Goal: Task Accomplishment & Management: Manage account settings

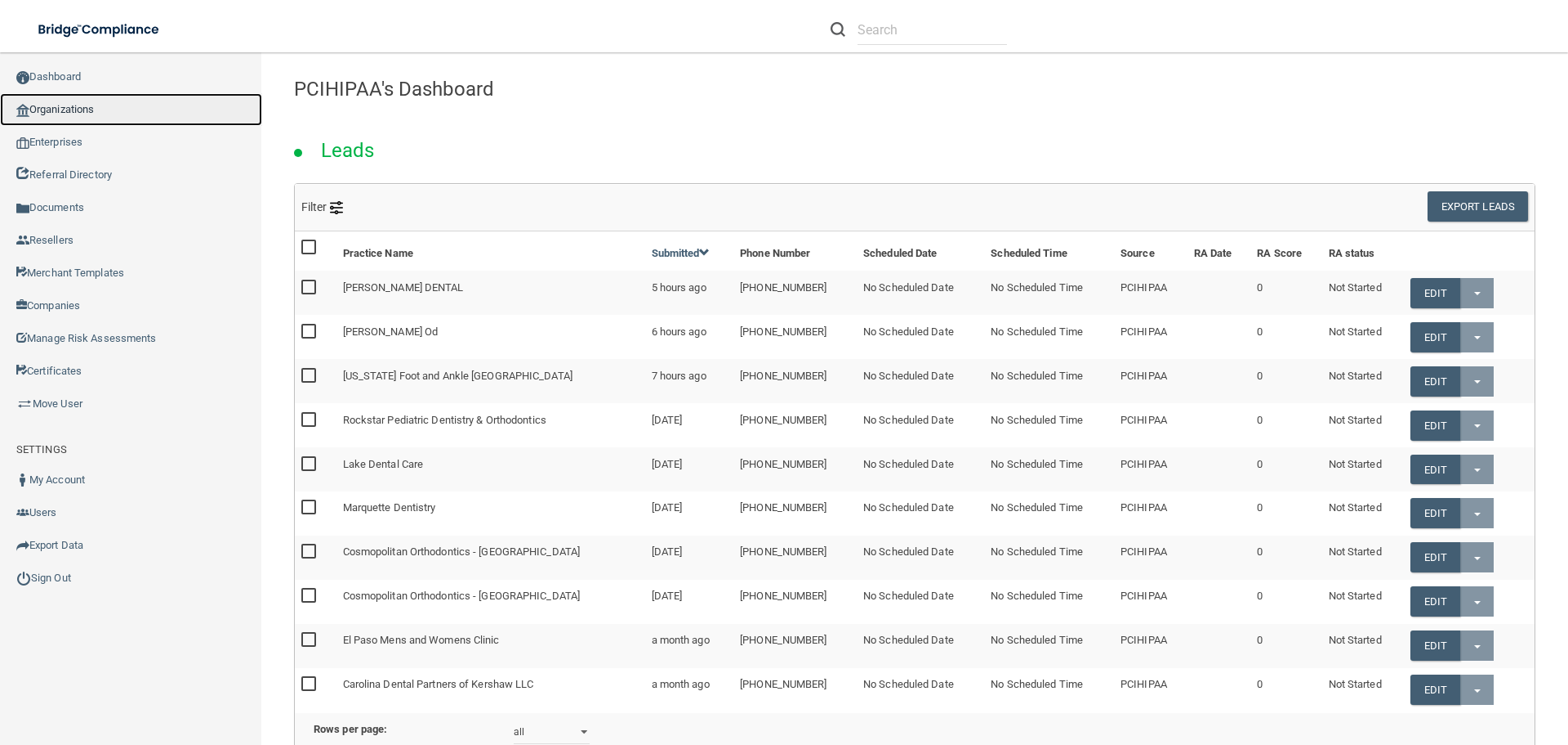
click at [67, 104] on link "Organizations" at bounding box center [131, 110] width 262 height 32
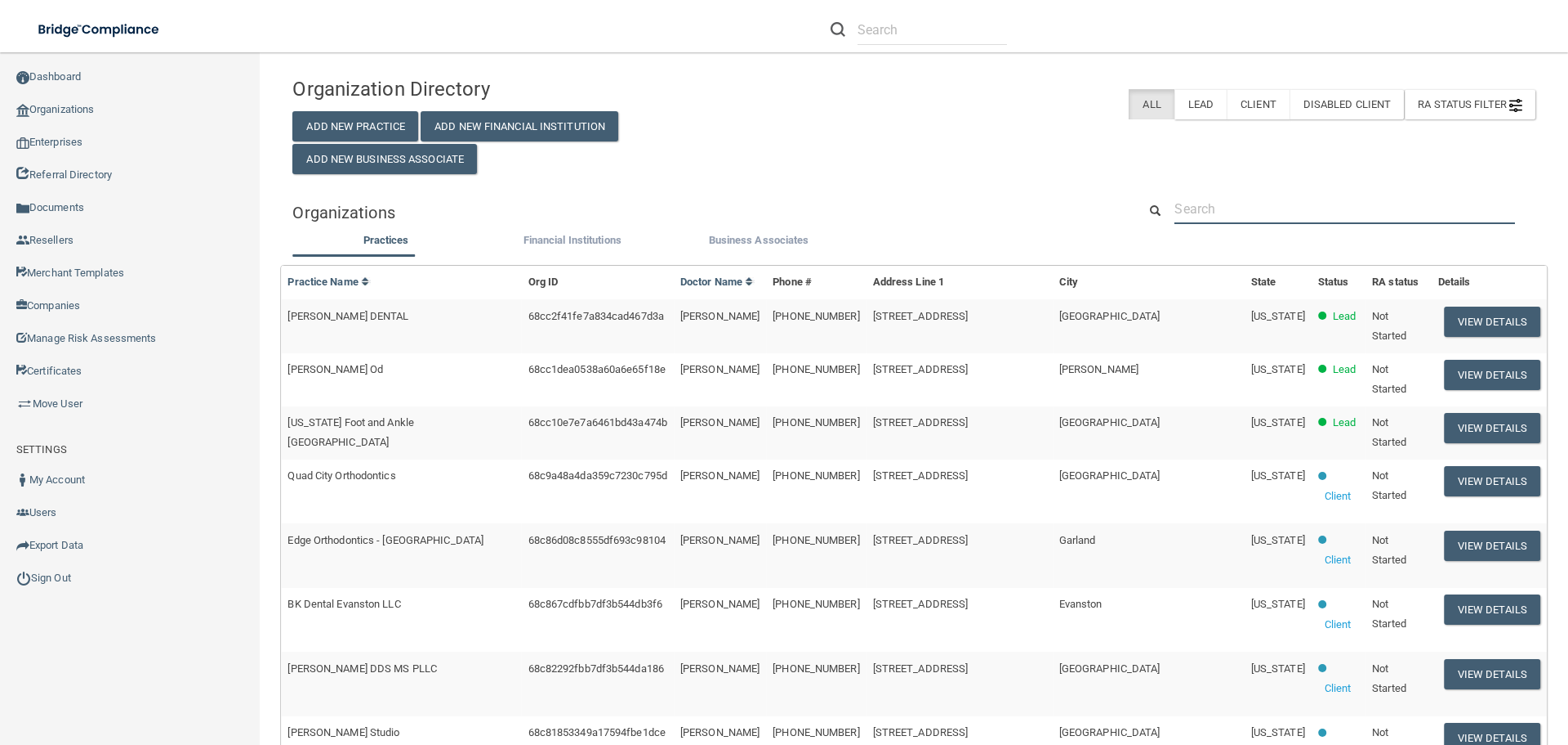
click at [1235, 205] on input "text" at bounding box center [1345, 209] width 340 height 31
paste input "Family EcoDental"
type input "Family EcoDental"
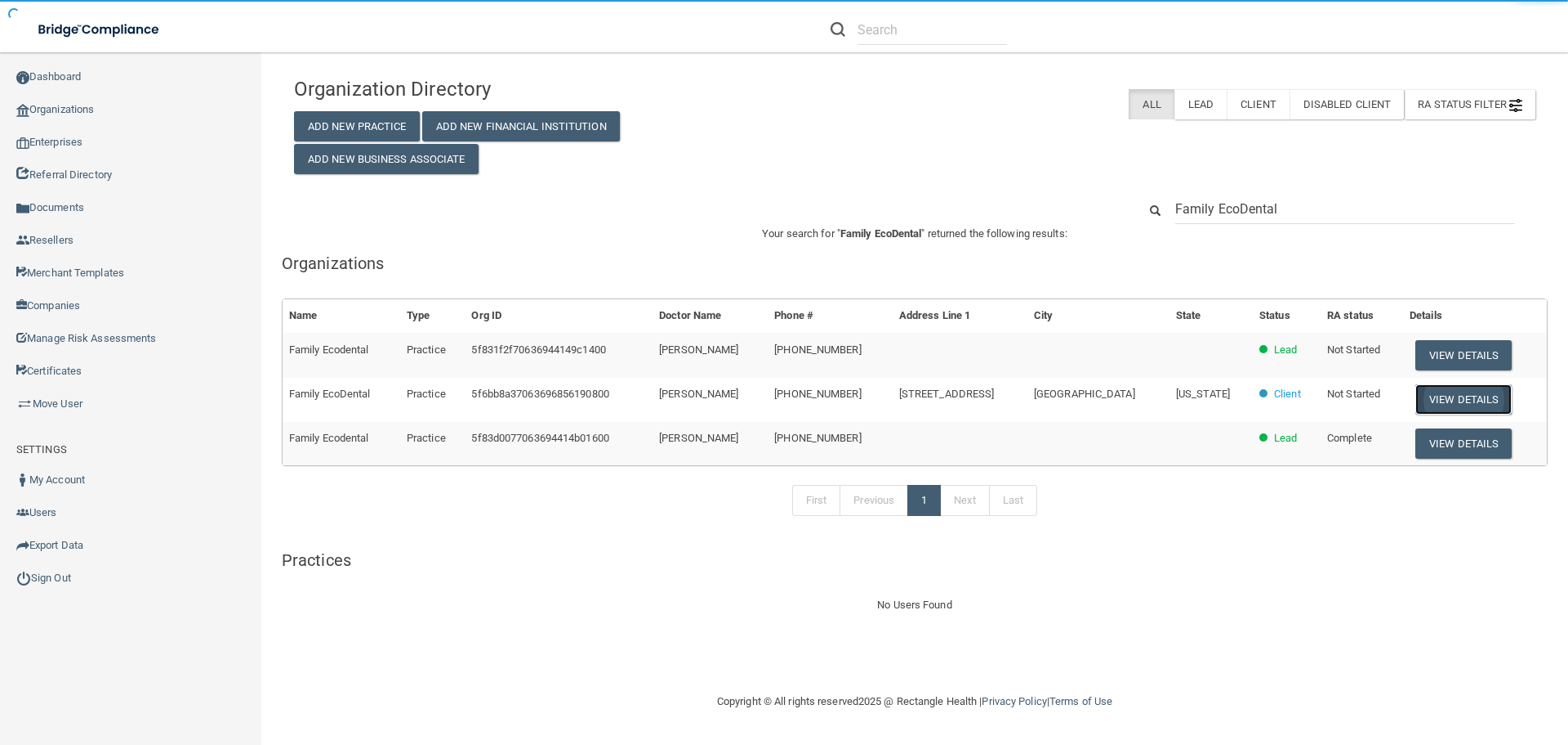
click at [1428, 390] on button "View Details" at bounding box center [1464, 399] width 97 height 31
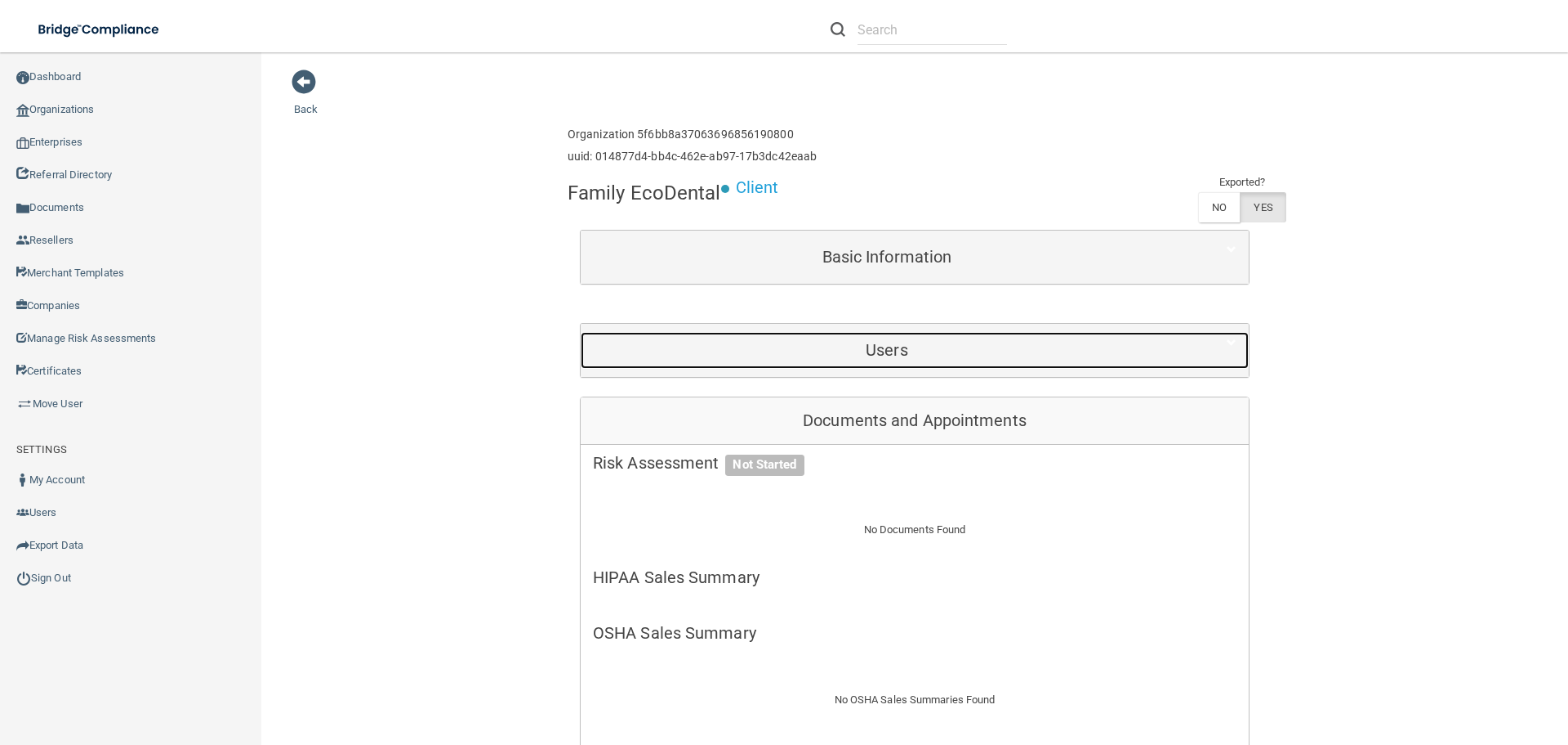
click at [901, 359] on div "Users" at bounding box center [887, 350] width 613 height 37
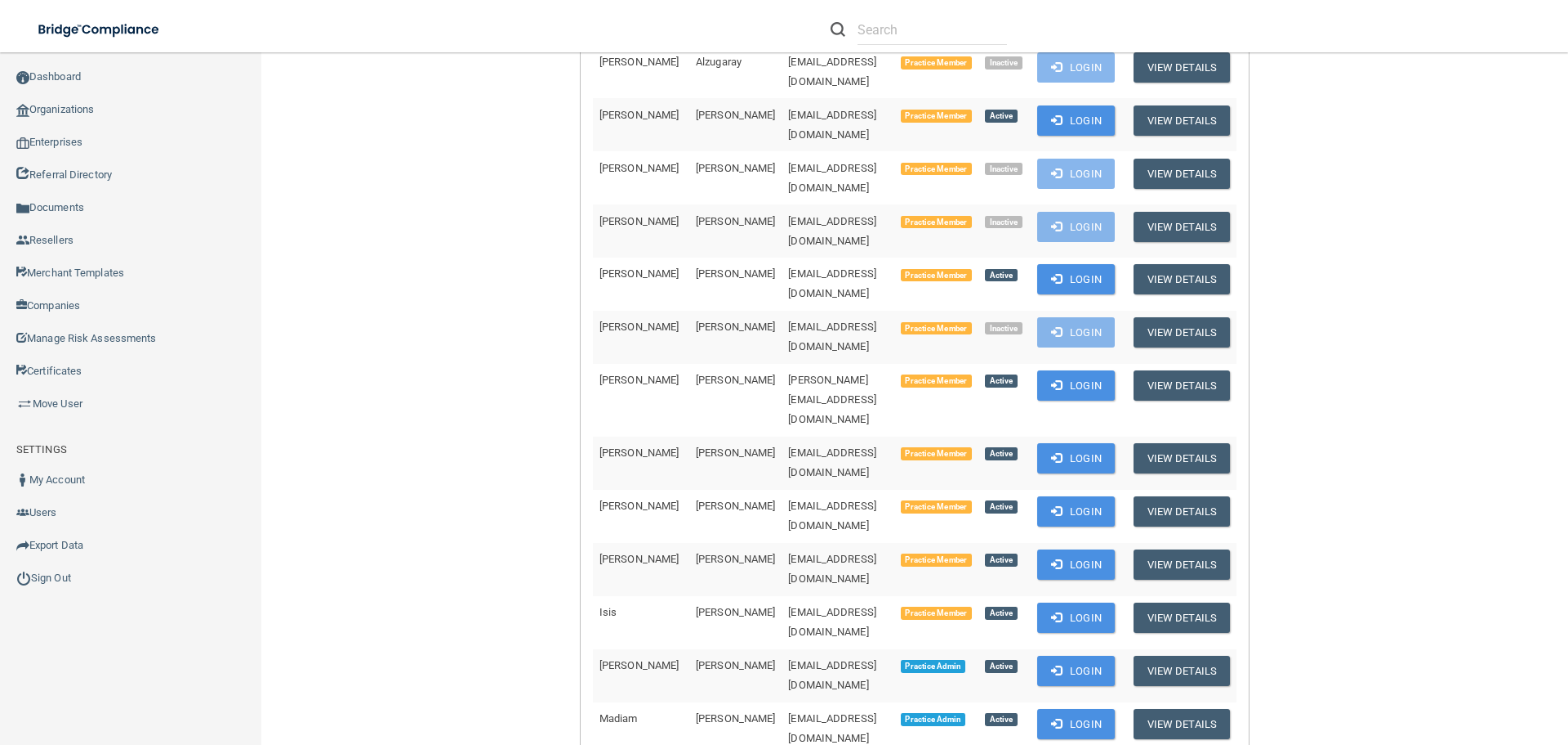
scroll to position [490, 0]
click at [1048, 655] on button "Login" at bounding box center [1076, 670] width 77 height 31
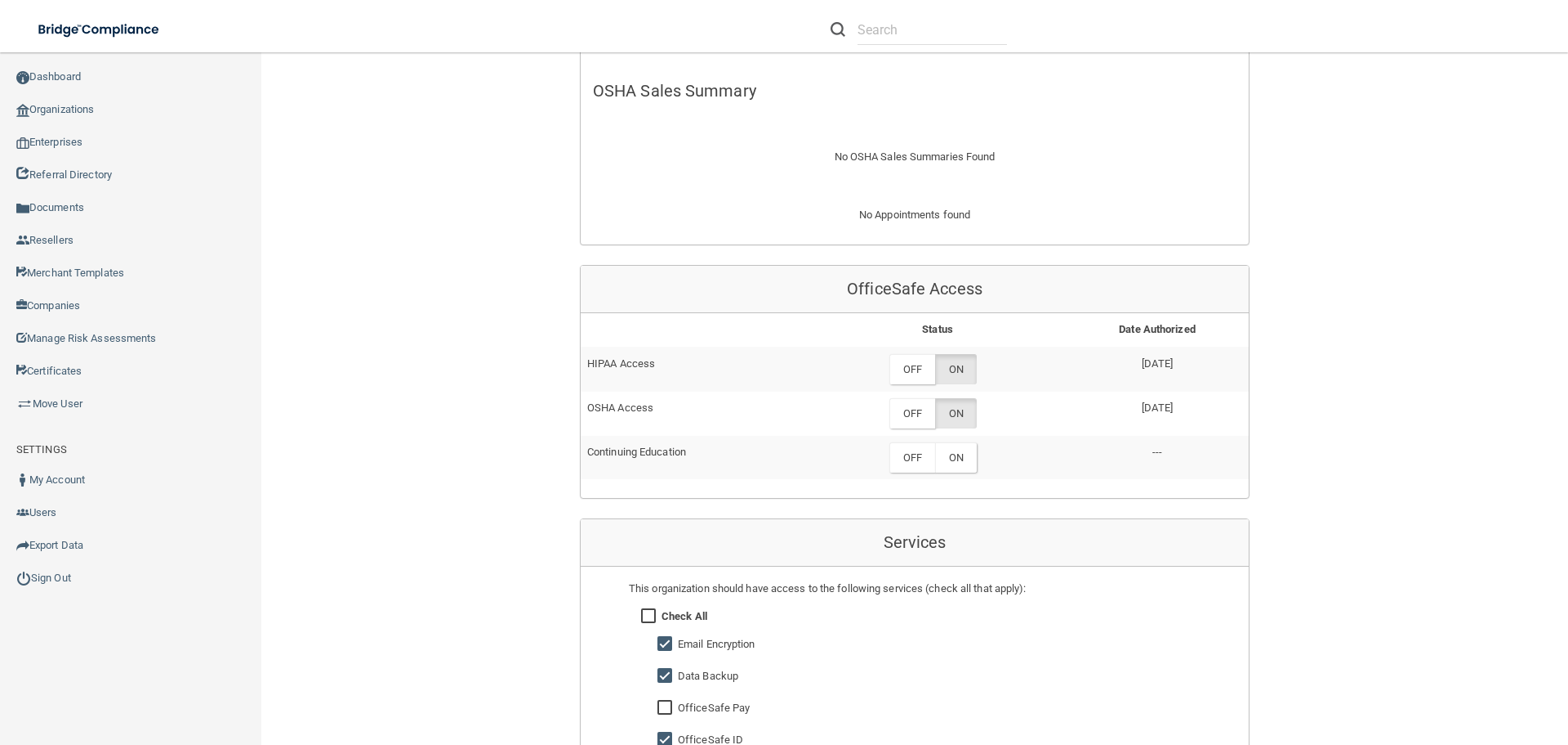
scroll to position [2534, 0]
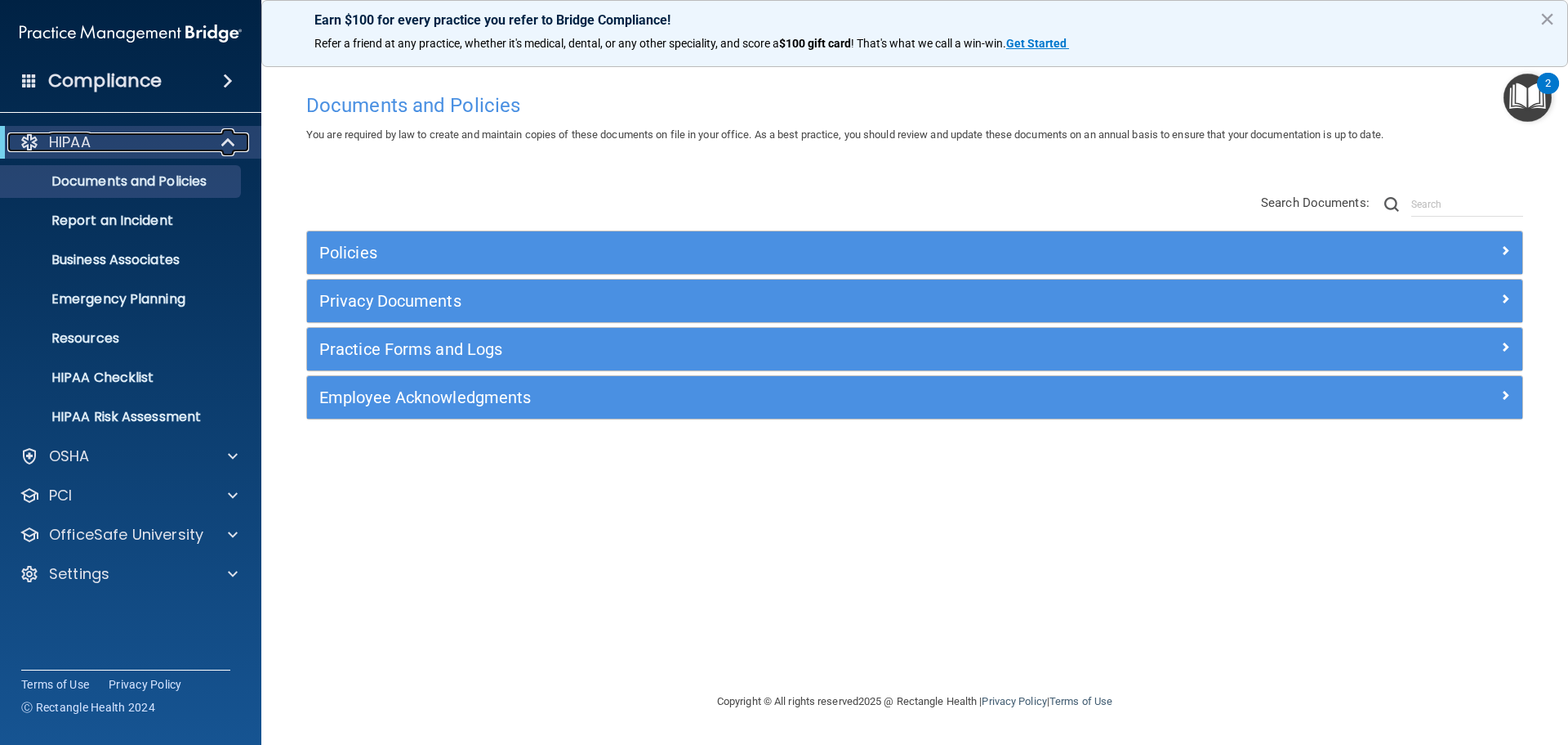
click at [163, 144] on div "HIPAA" at bounding box center [109, 142] width 202 height 20
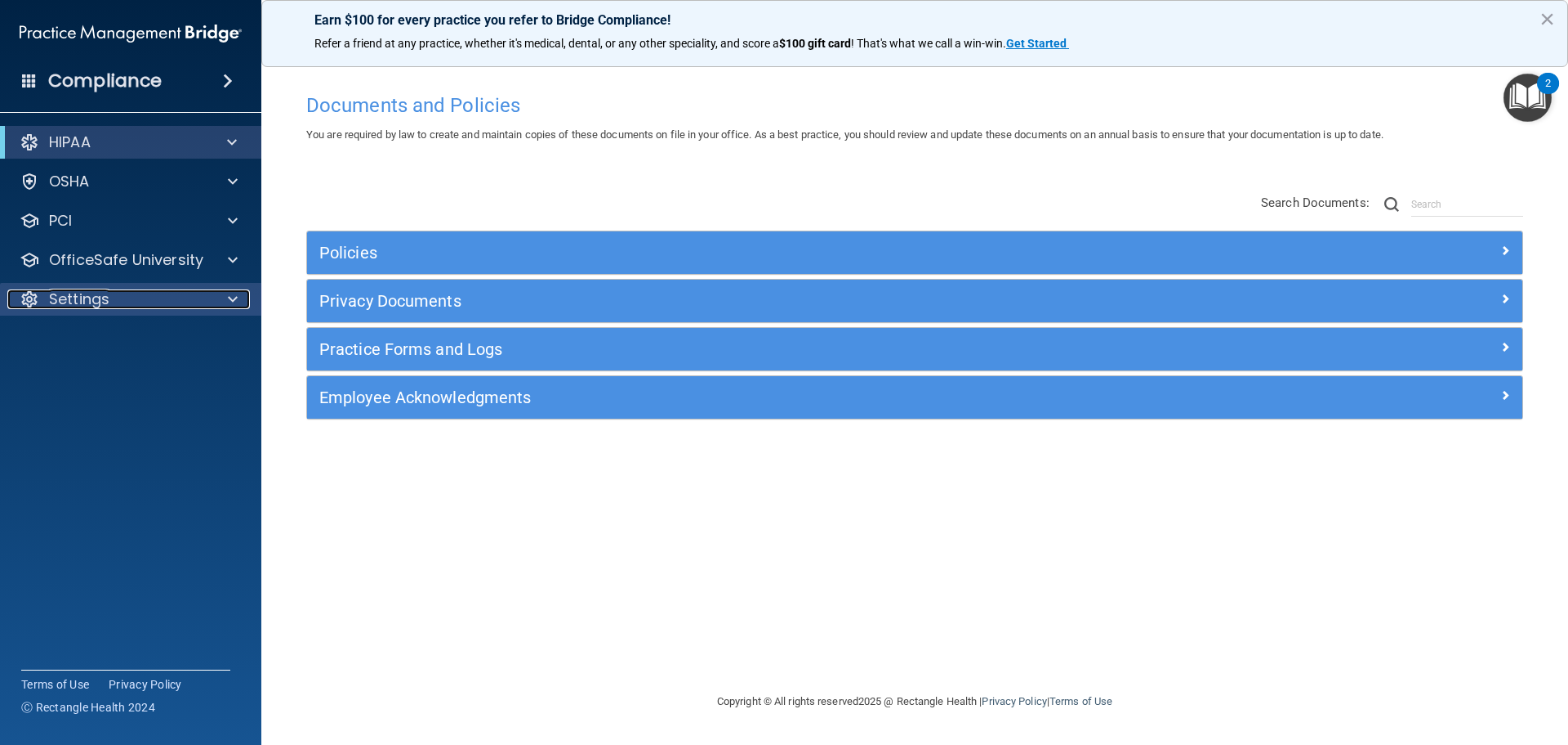
click at [194, 299] on div "Settings" at bounding box center [109, 299] width 203 height 20
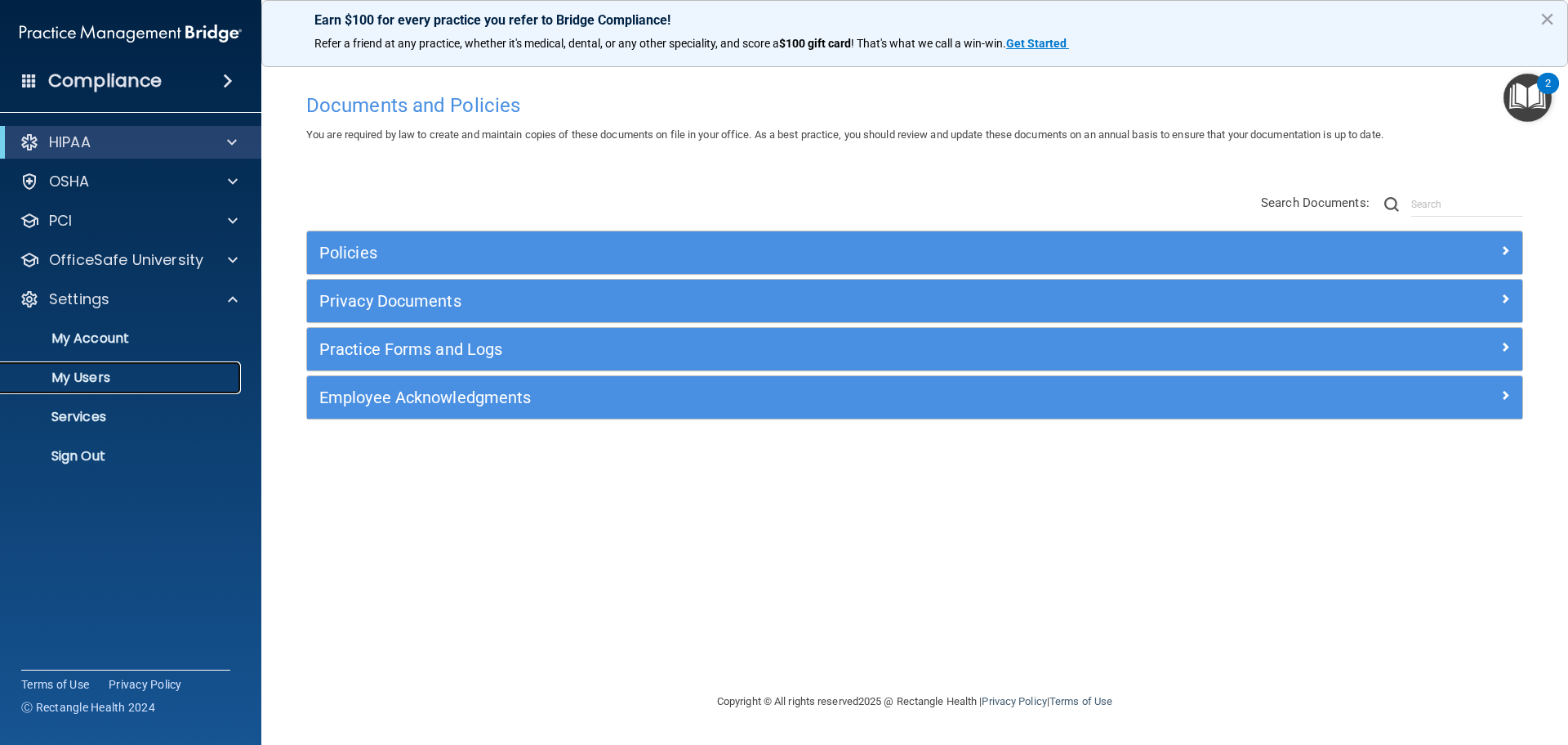
click at [132, 380] on p "My Users" at bounding box center [122, 377] width 223 height 16
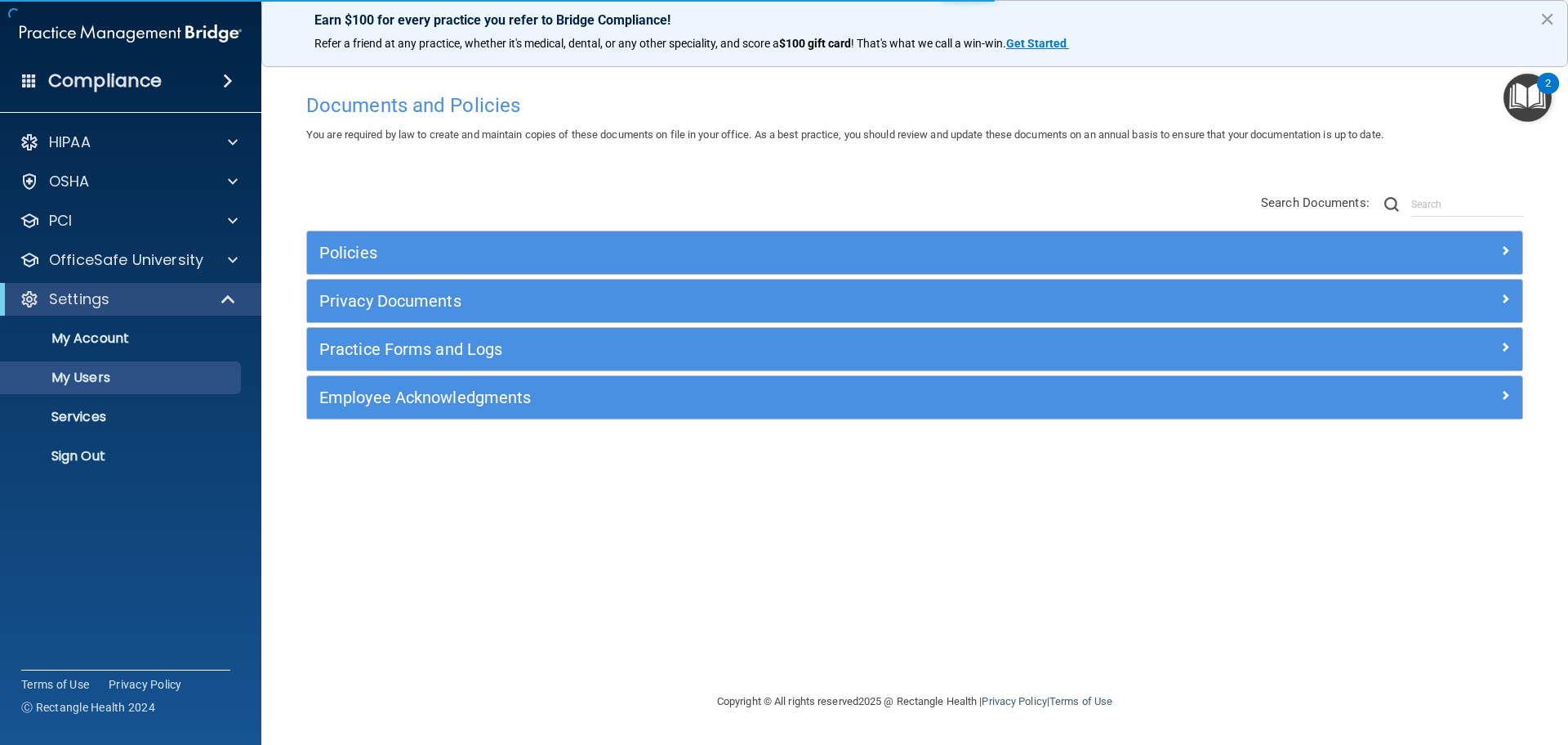
select select "20"
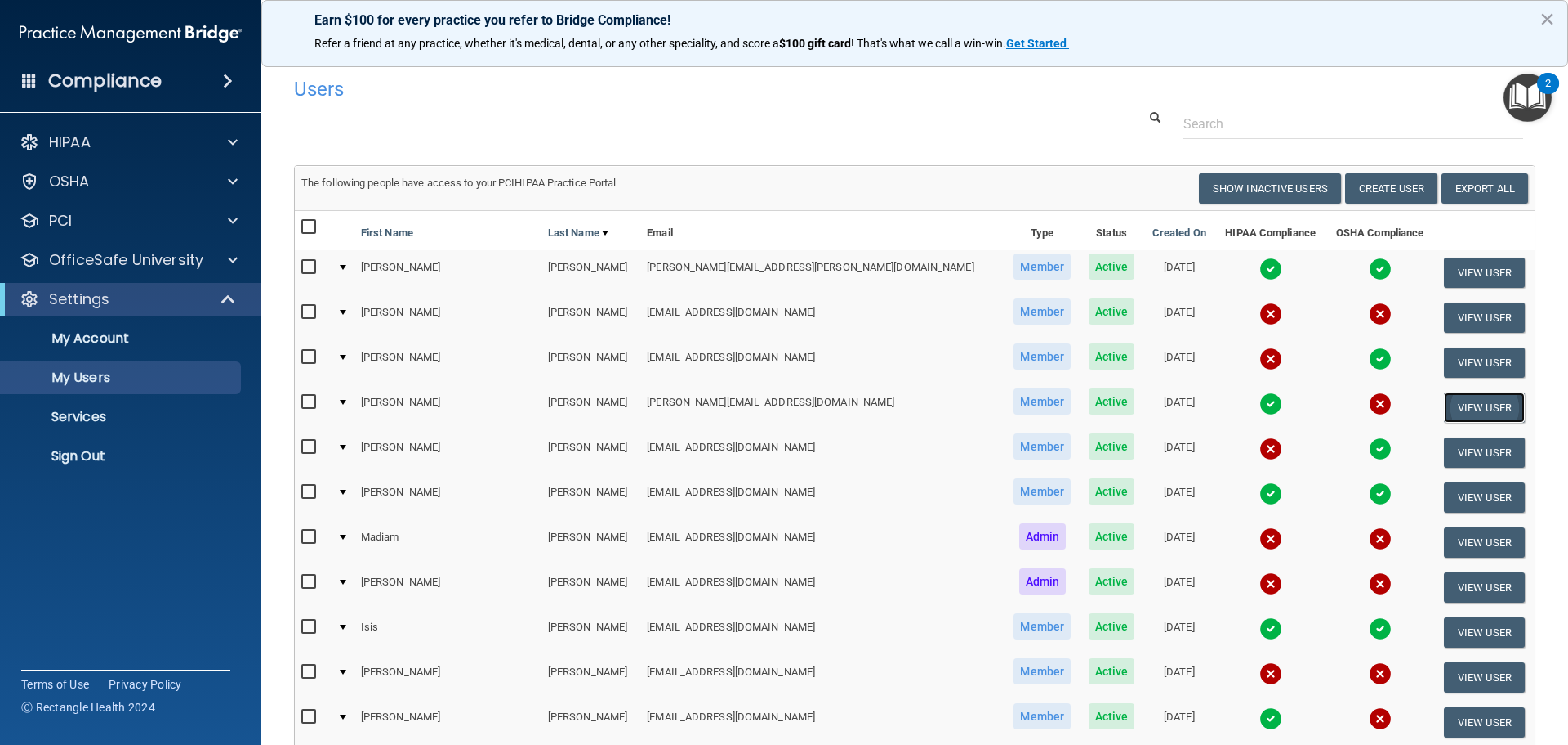
click at [1458, 406] on button "View User" at bounding box center [1484, 408] width 81 height 31
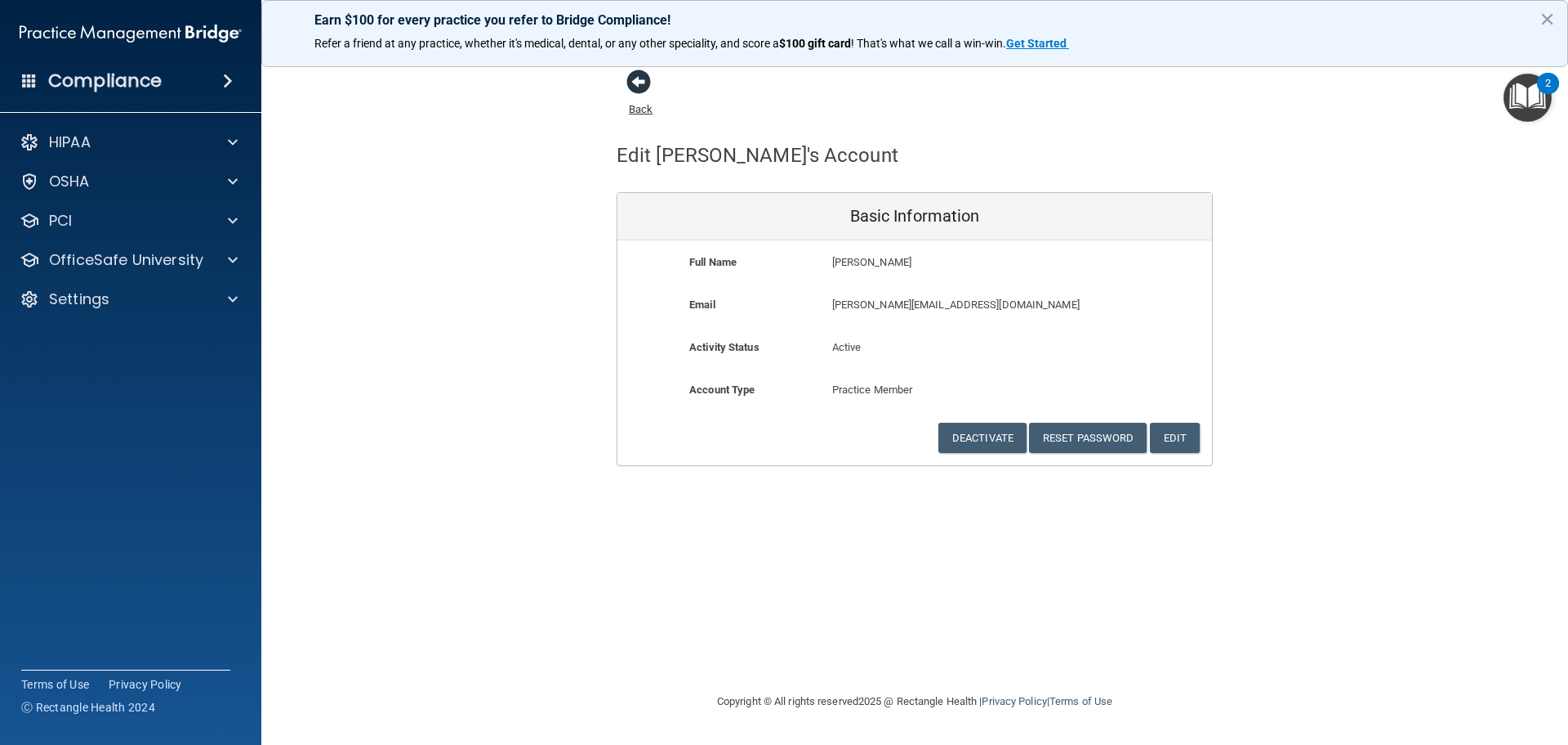
click at [642, 84] on span at bounding box center [638, 82] width 25 height 25
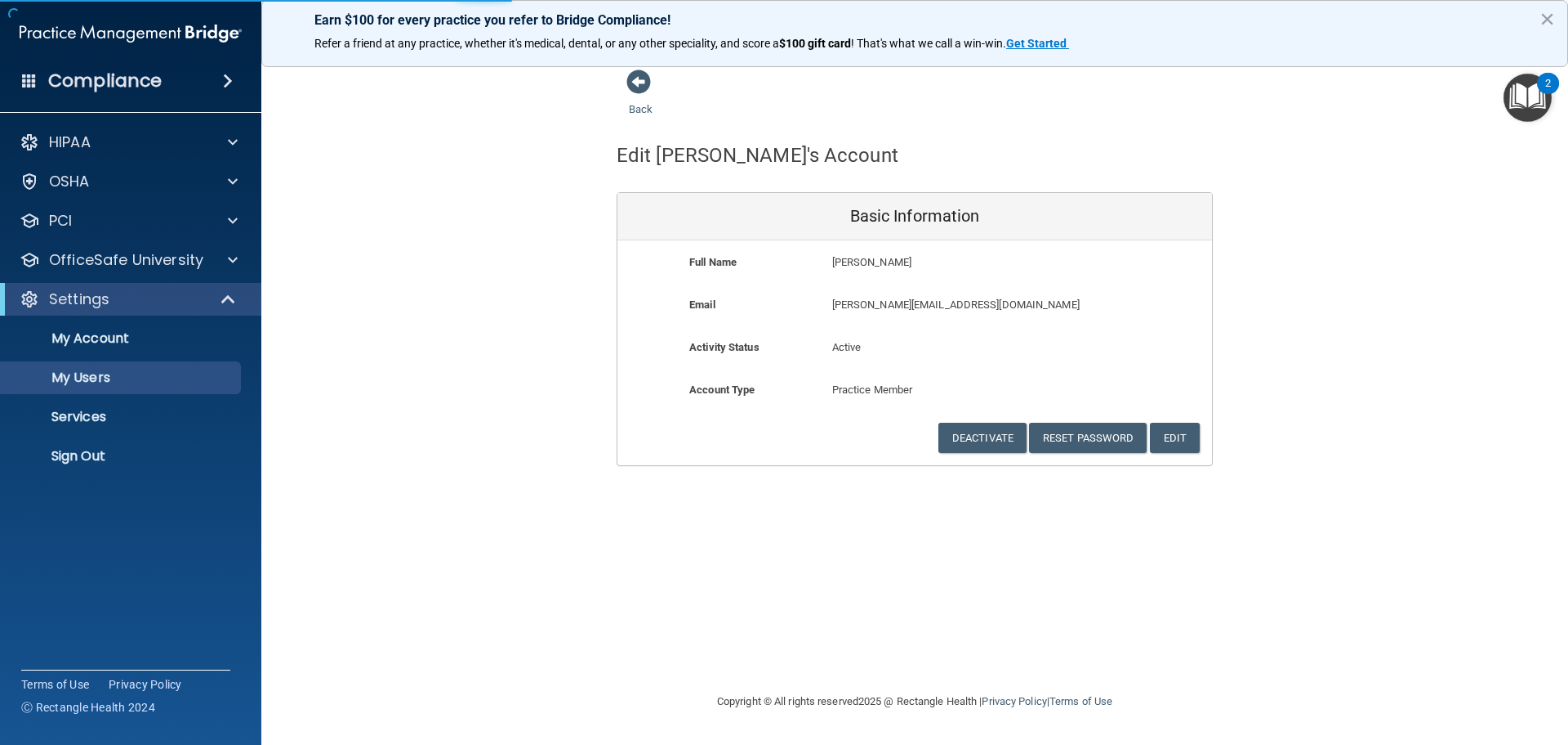
select select "20"
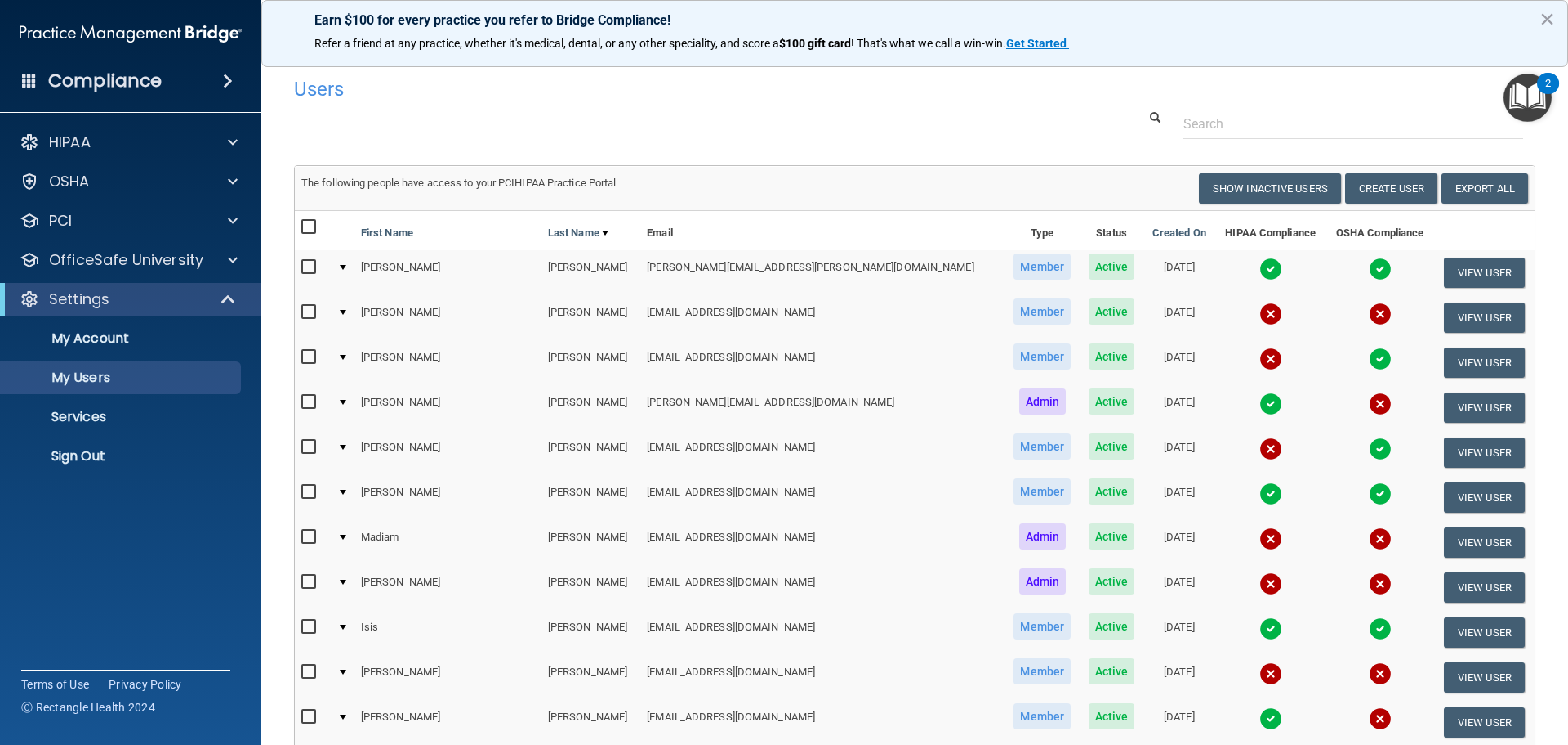
click at [1260, 311] on img at bounding box center [1271, 313] width 23 height 23
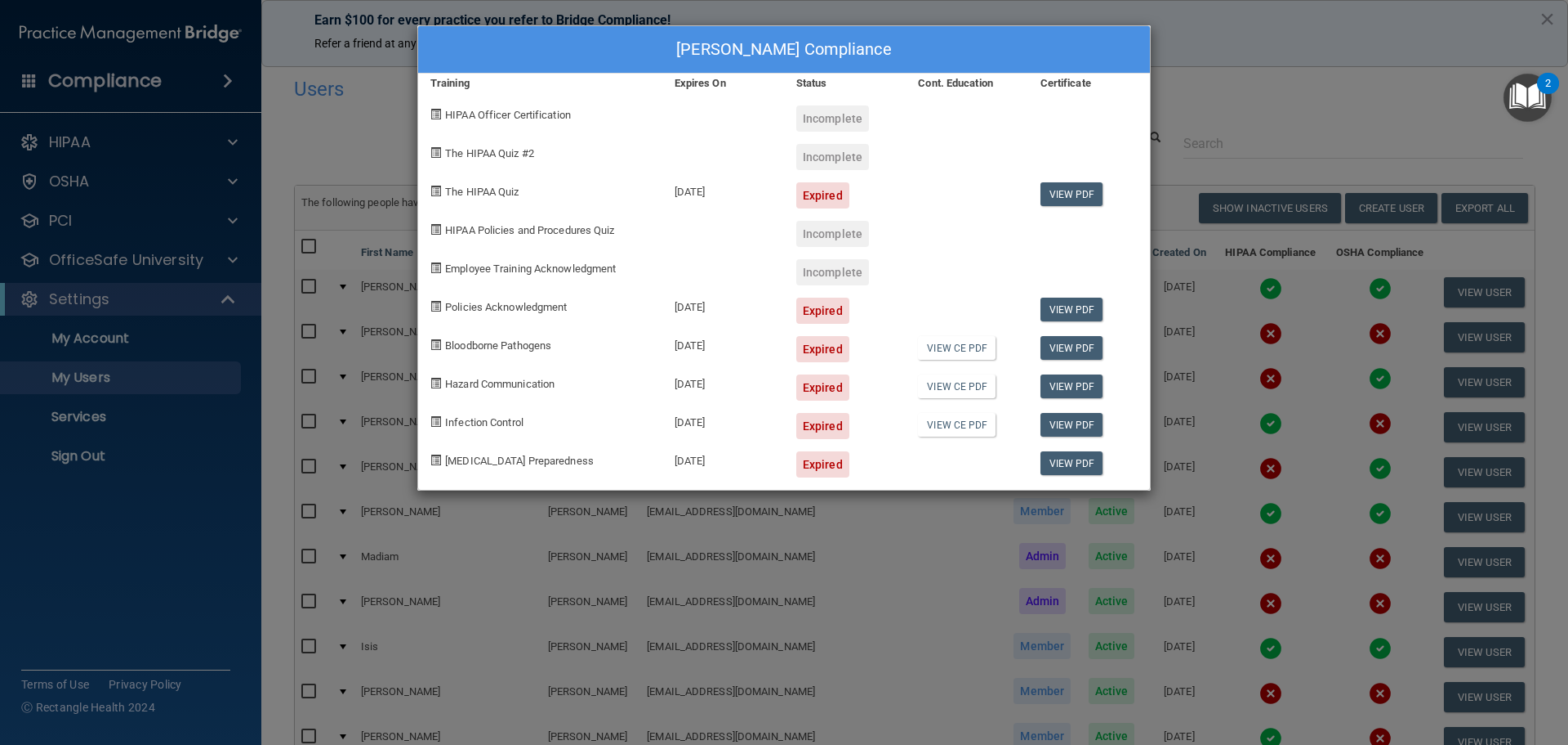
click at [1196, 332] on div "[PERSON_NAME] Compliance Training Expires On Status Cont. Education Certificate…" at bounding box center [784, 372] width 1568 height 745
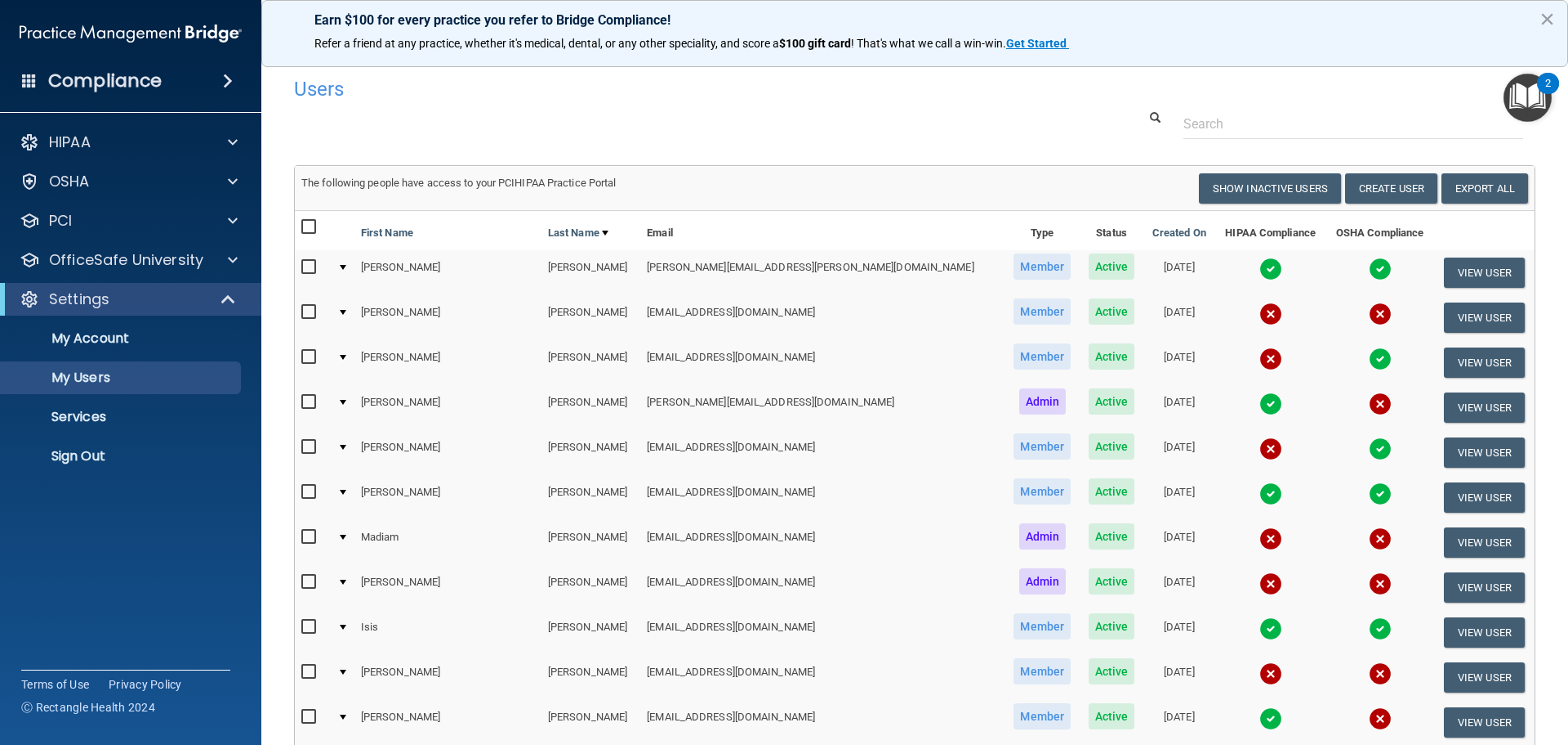
click at [1260, 322] on img at bounding box center [1271, 313] width 23 height 23
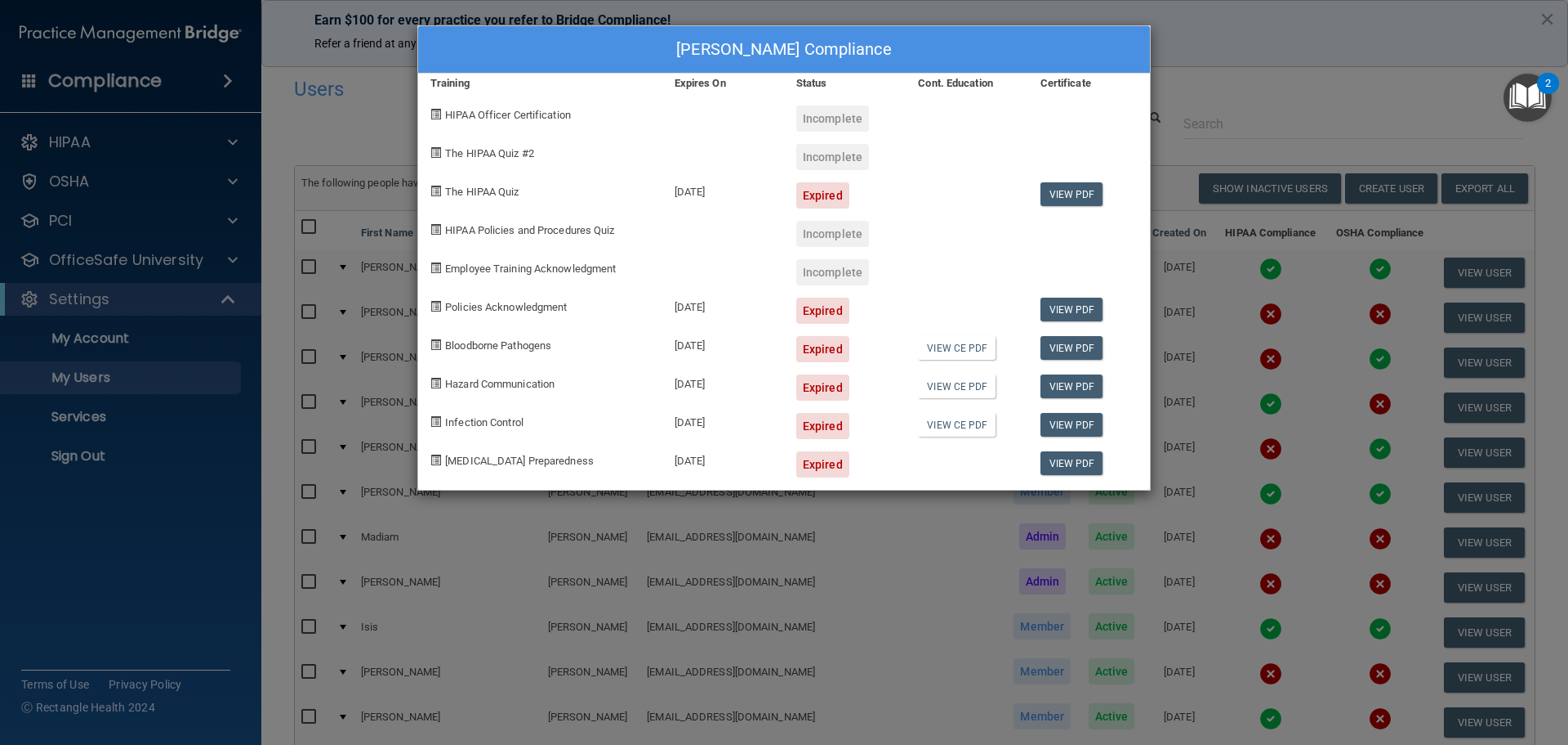
click at [1206, 77] on div "[PERSON_NAME] Compliance Training Expires On Status Cont. Education Certificate…" at bounding box center [784, 372] width 1568 height 745
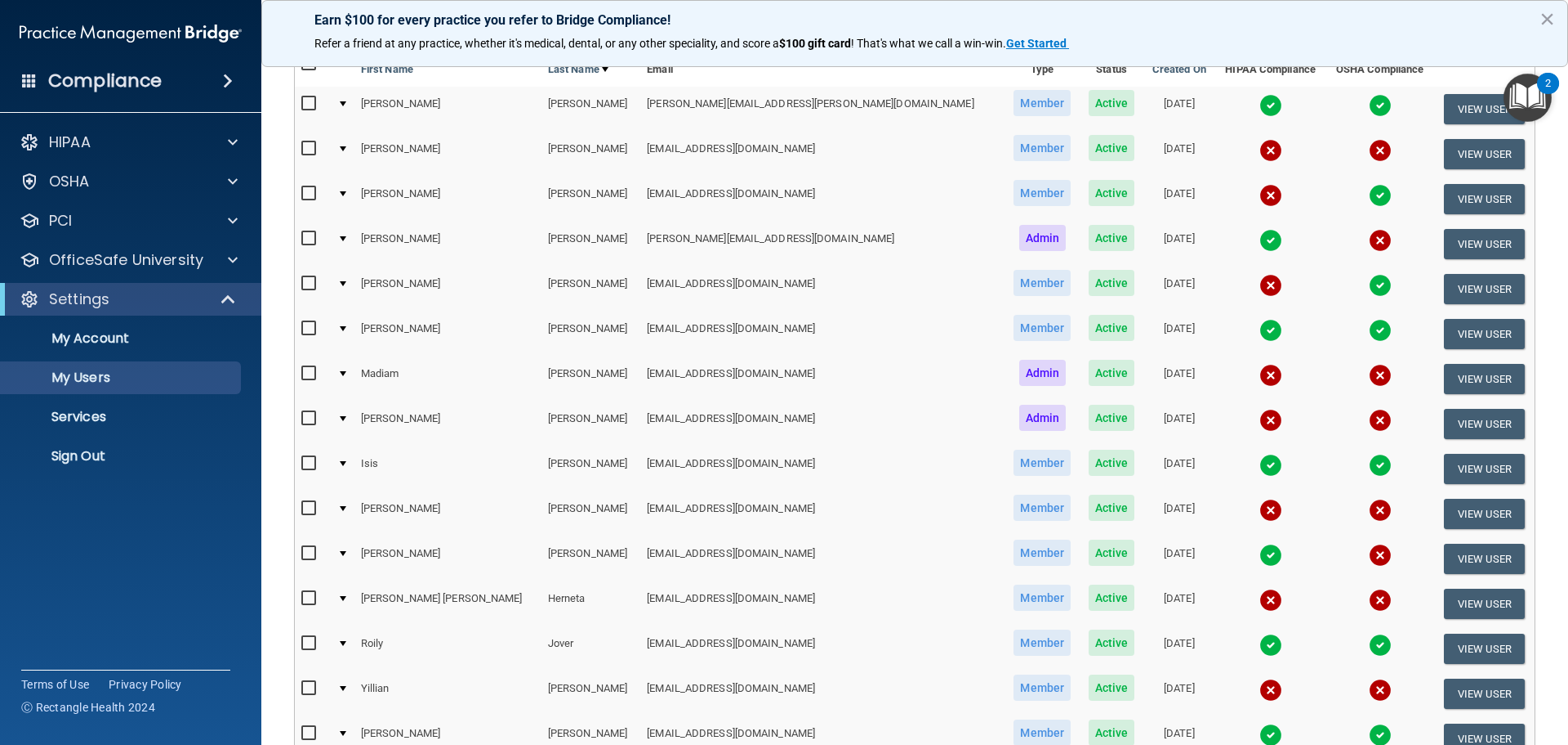
scroll to position [82, 0]
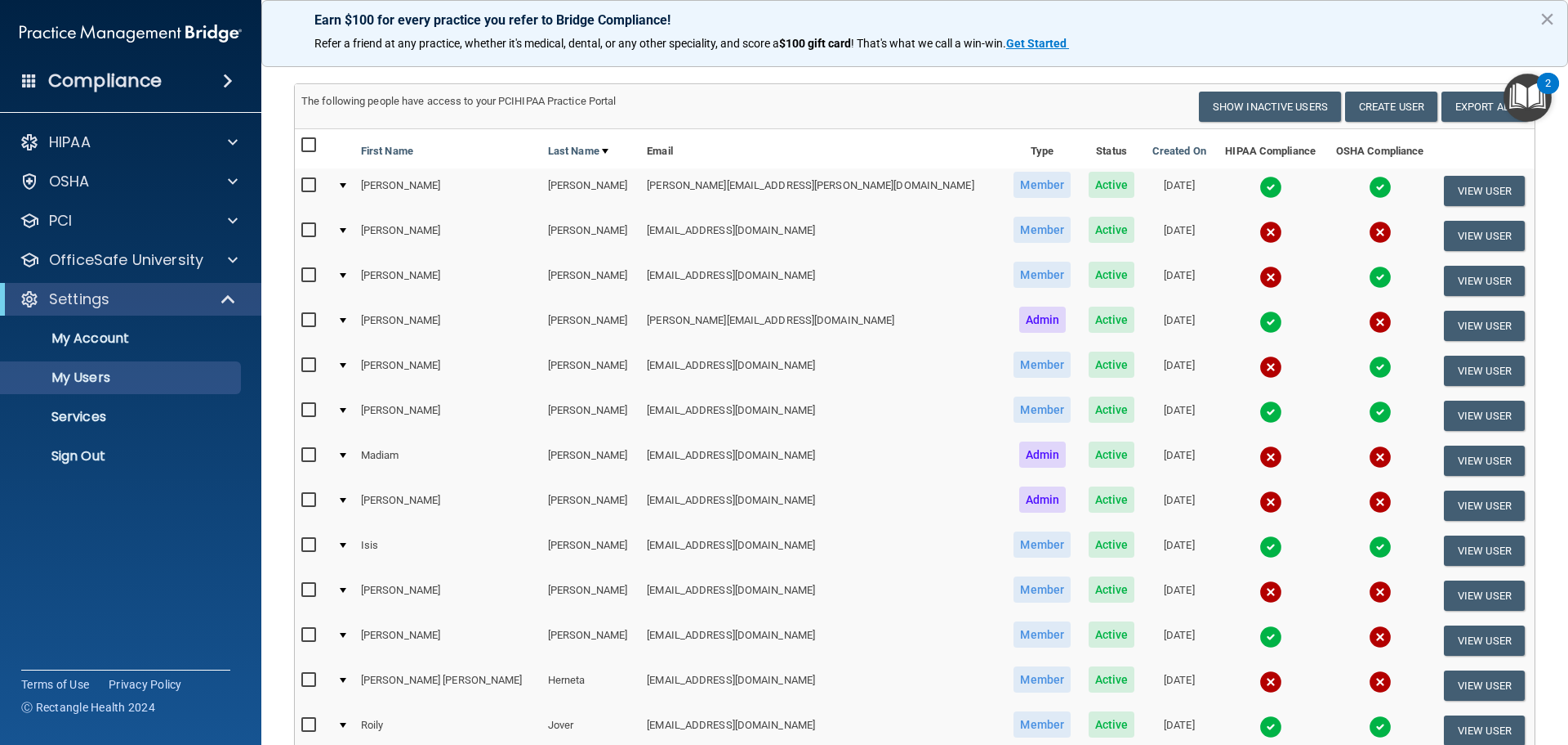
click at [1369, 324] on img at bounding box center [1380, 322] width 23 height 23
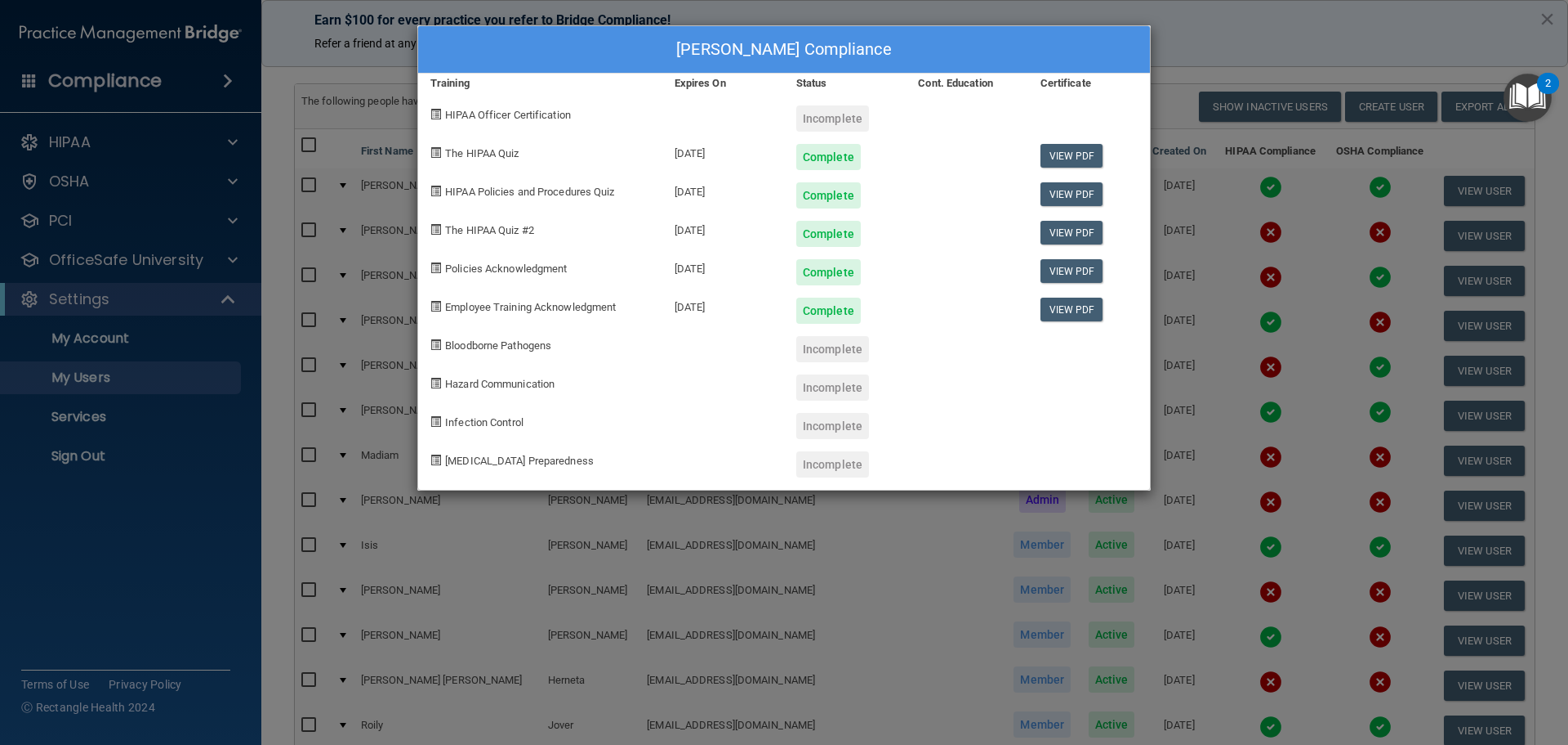
click at [1263, 392] on div "[PERSON_NAME] Compliance Training Expires On Status Cont. Education Certificate…" at bounding box center [784, 372] width 1568 height 745
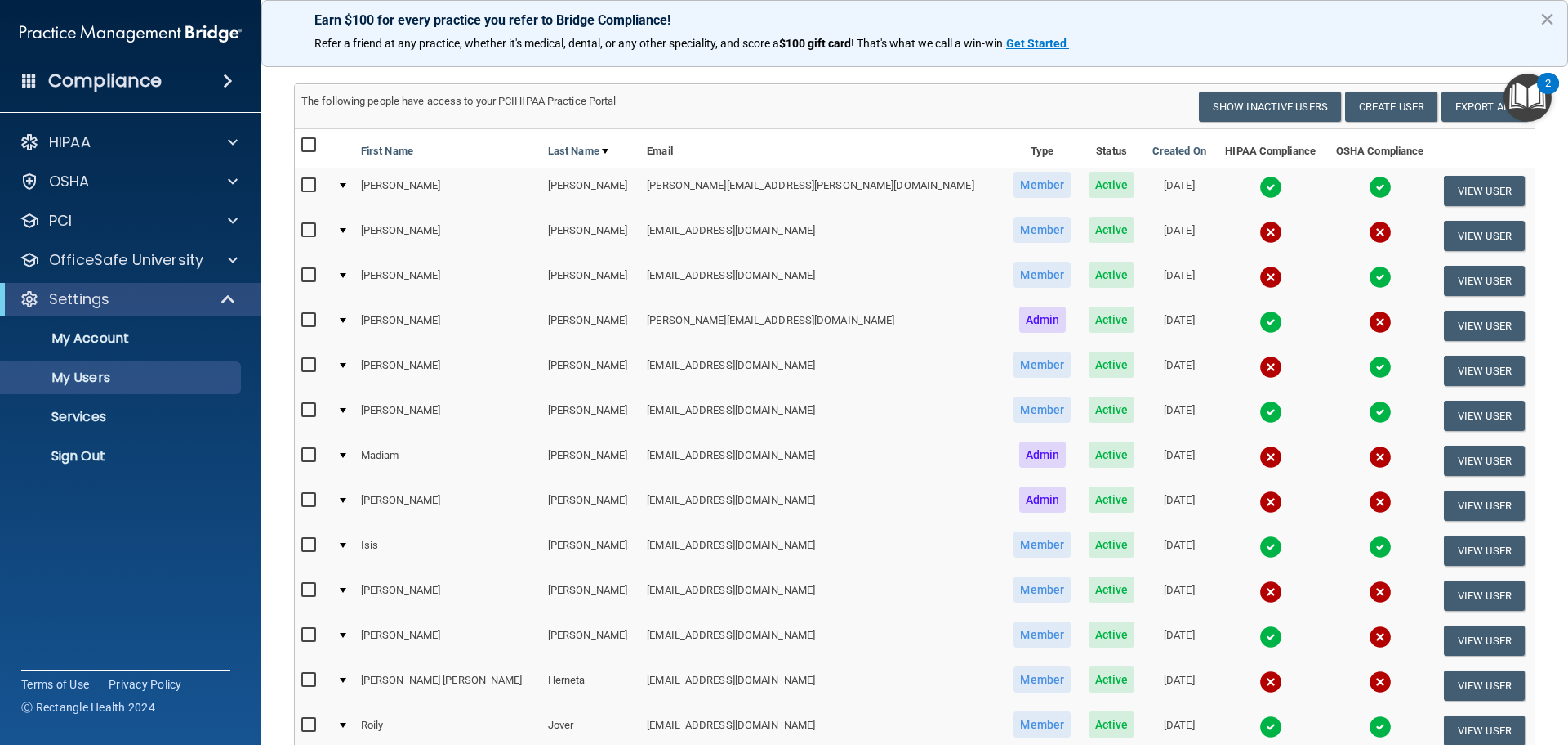
click at [1260, 454] on img at bounding box center [1271, 456] width 23 height 23
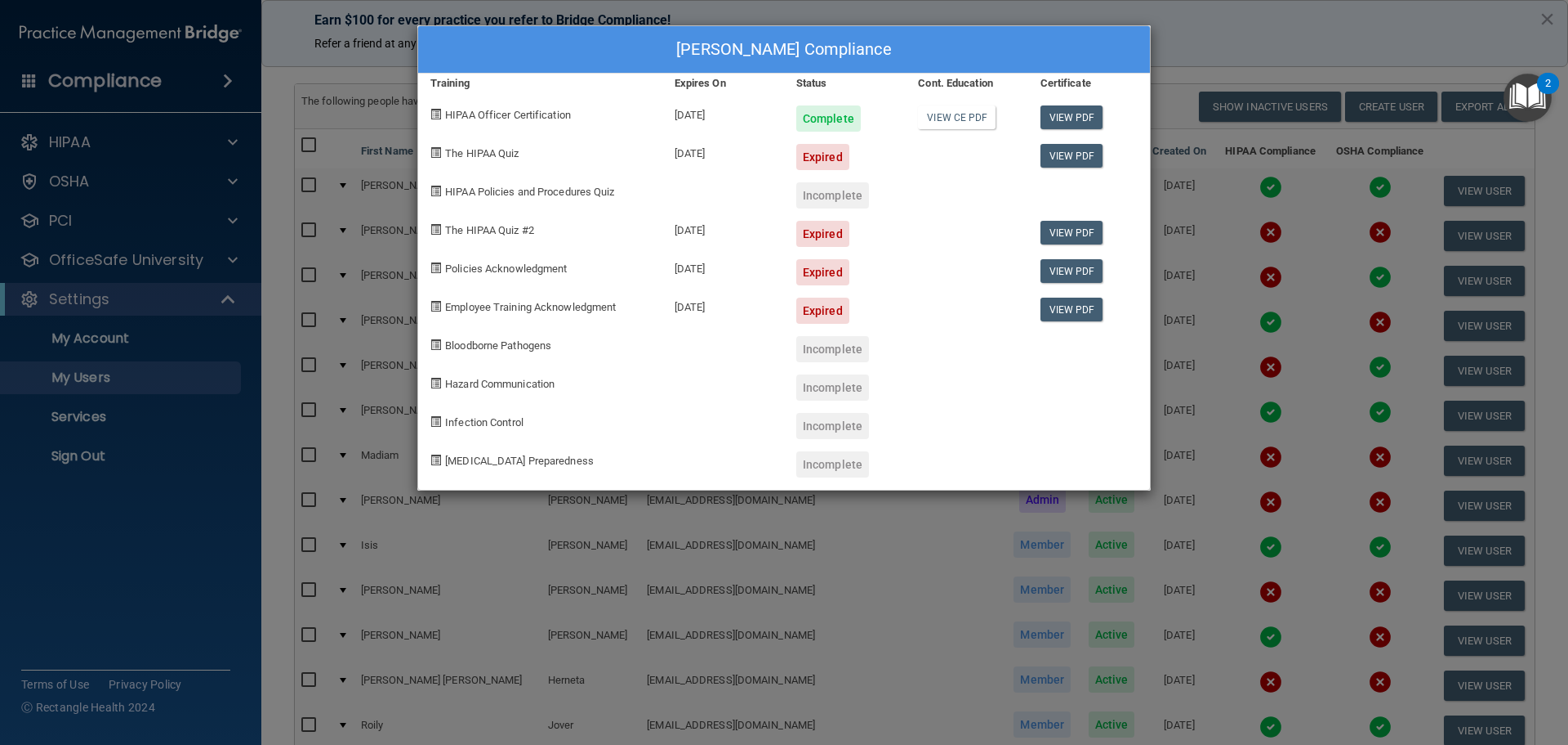
click at [1271, 202] on div "[PERSON_NAME] Compliance Training Expires On Status Cont. Education Certificate…" at bounding box center [784, 372] width 1568 height 745
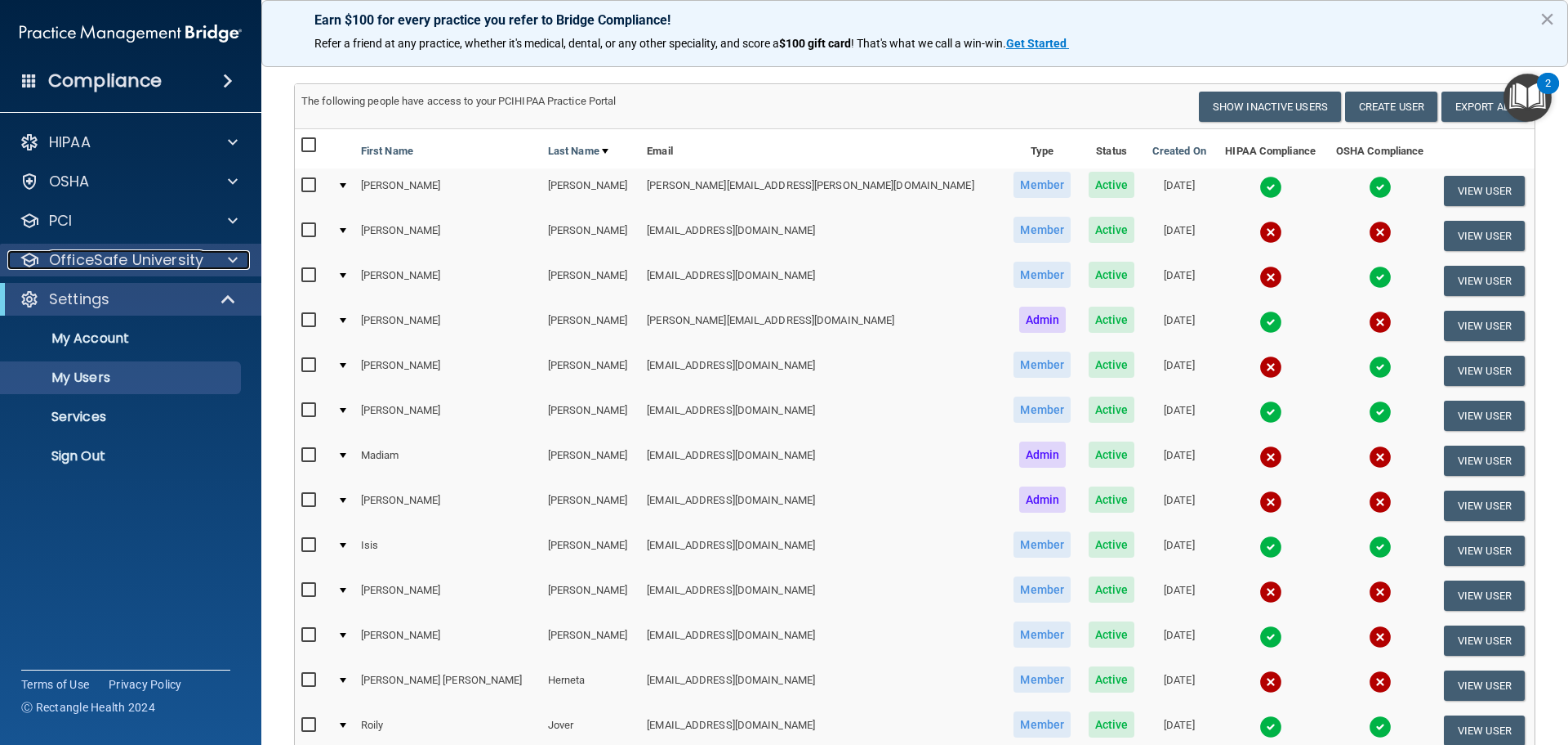
click at [131, 266] on p "OfficeSafe University" at bounding box center [126, 259] width 155 height 20
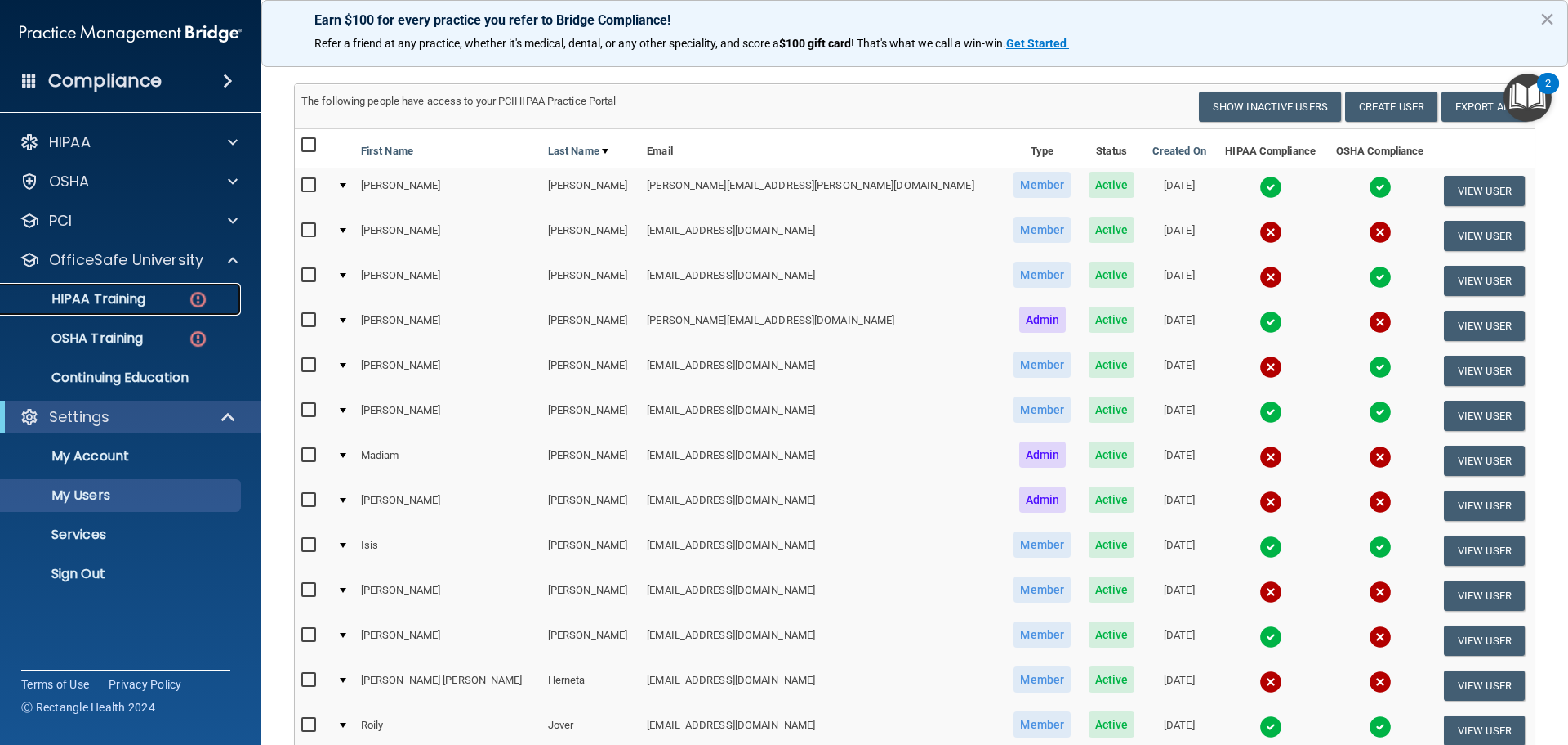
click at [162, 298] on div "HIPAA Training" at bounding box center [122, 299] width 223 height 16
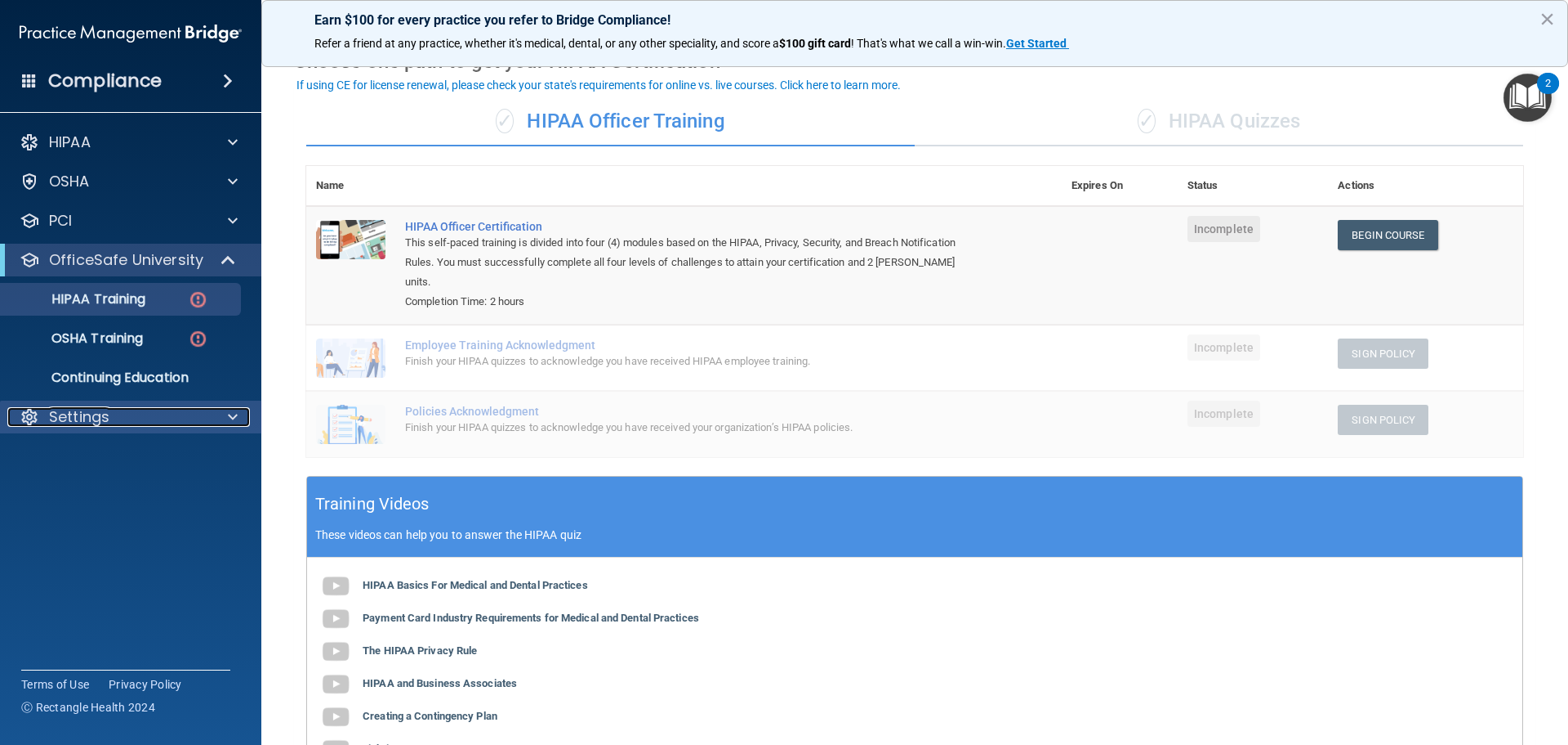
click at [228, 423] on span at bounding box center [233, 416] width 10 height 20
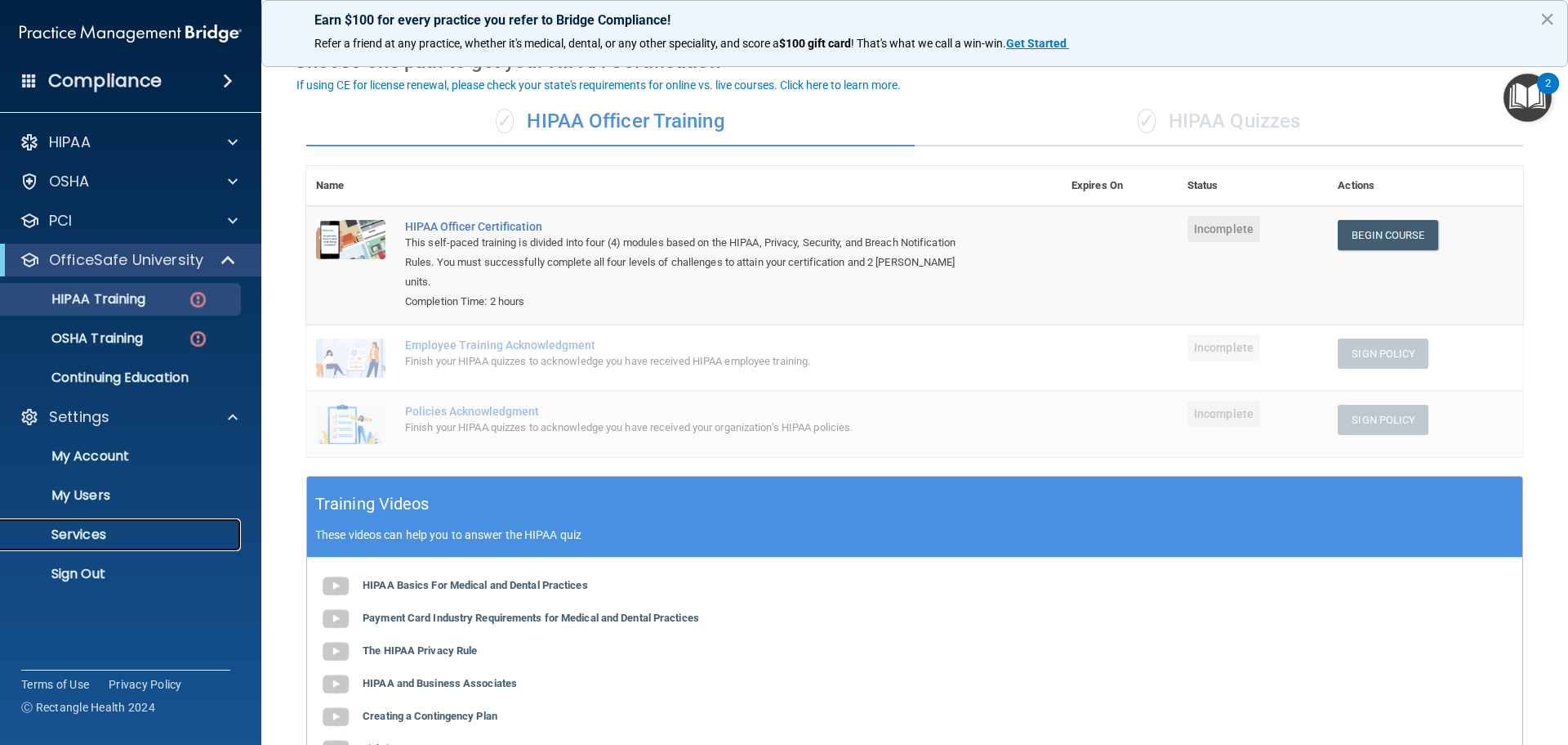
click at [107, 533] on p "Services" at bounding box center [122, 534] width 223 height 16
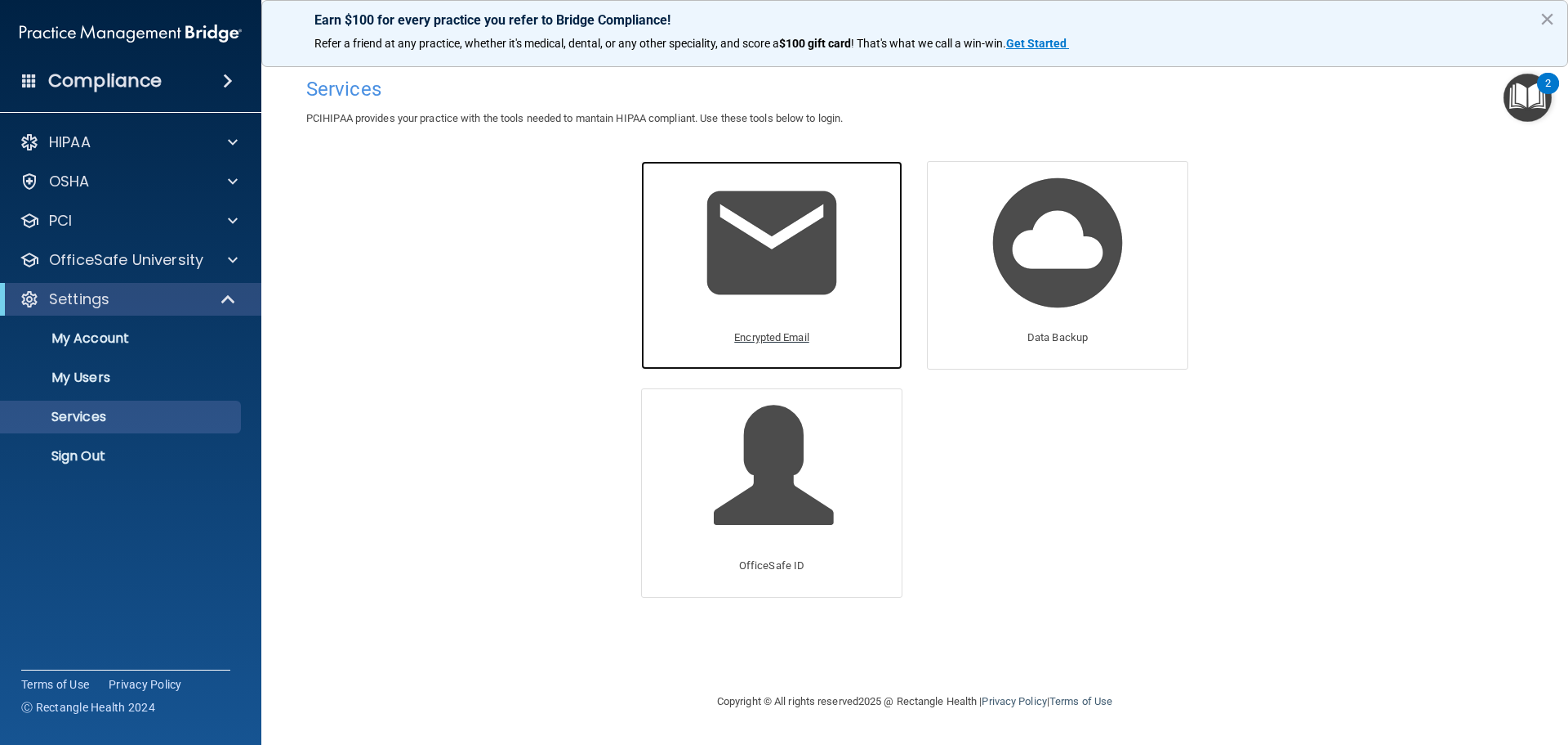
click at [762, 280] on img at bounding box center [772, 242] width 155 height 155
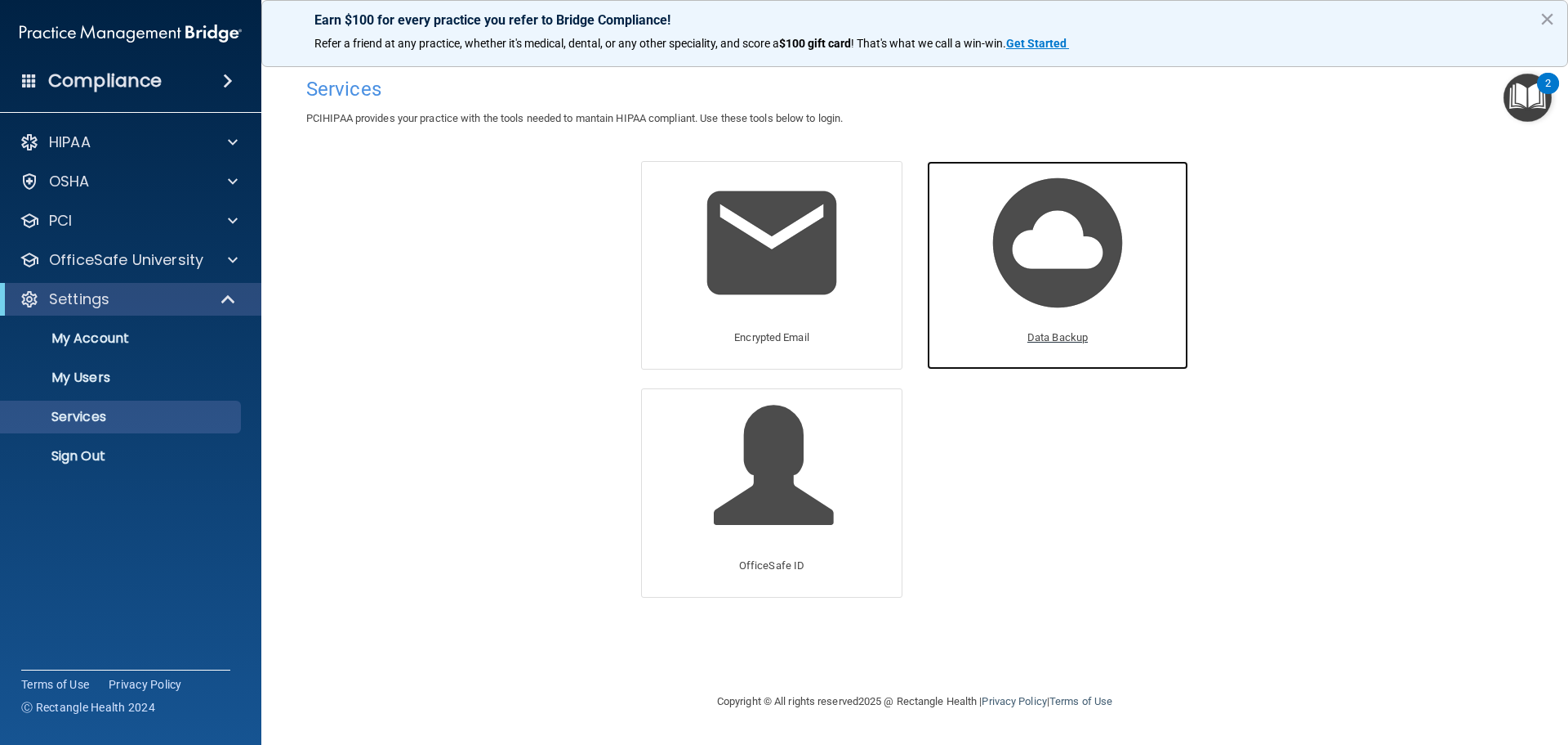
click at [1072, 335] on p "Data Backup" at bounding box center [1057, 337] width 60 height 20
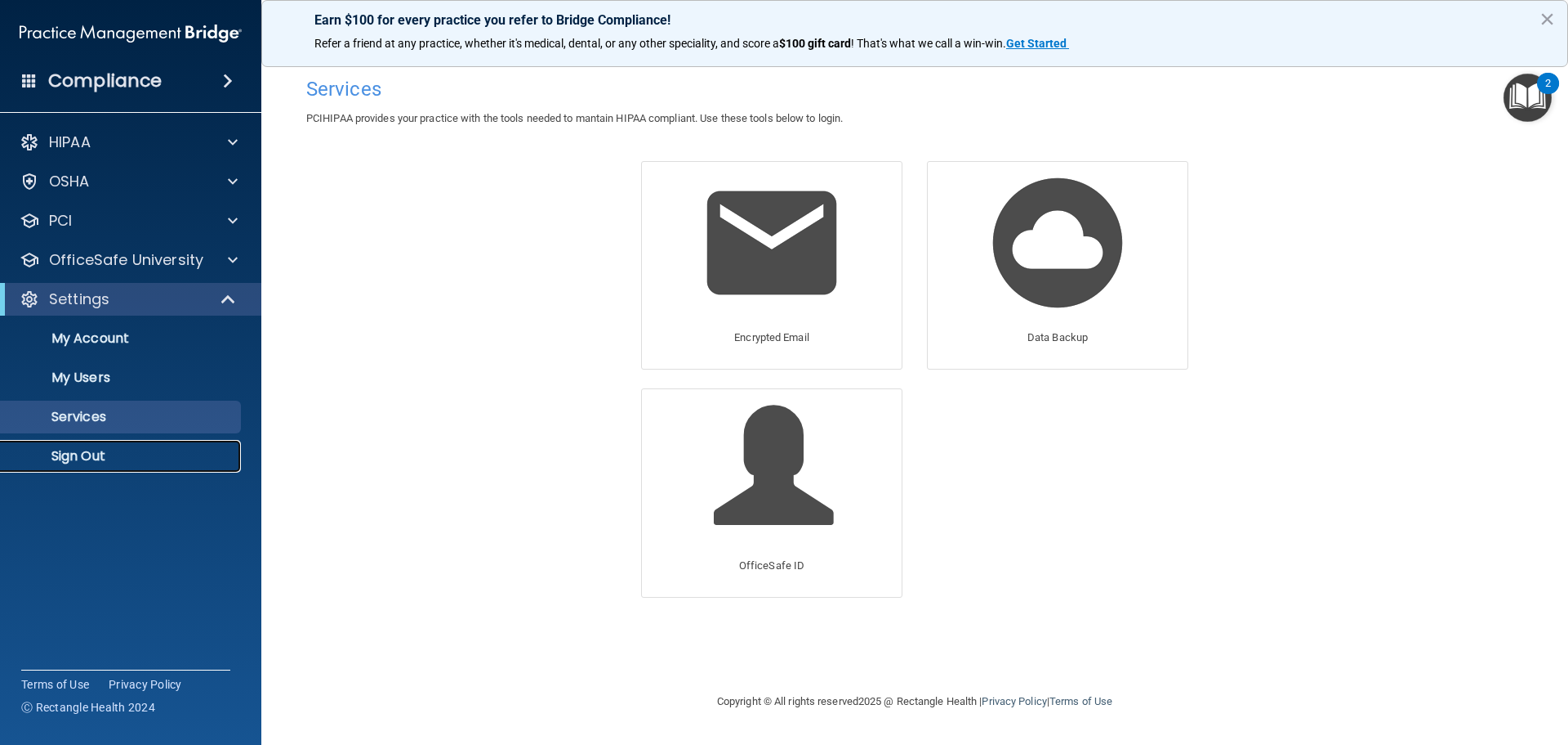
click at [132, 447] on link "Sign Out" at bounding box center [112, 456] width 257 height 32
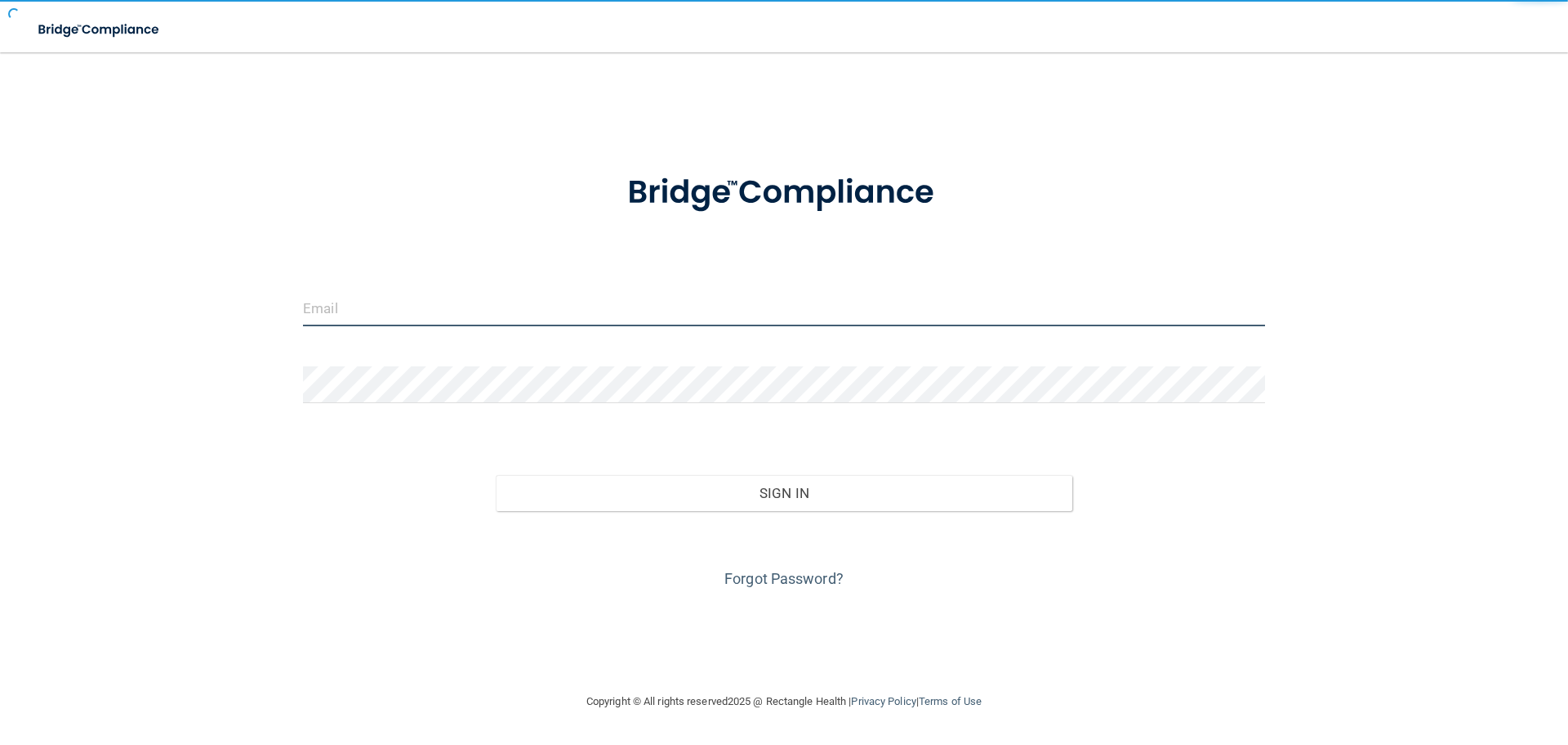
type input "[EMAIL_ADDRESS][DOMAIN_NAME]"
